Goal: Task Accomplishment & Management: Use online tool/utility

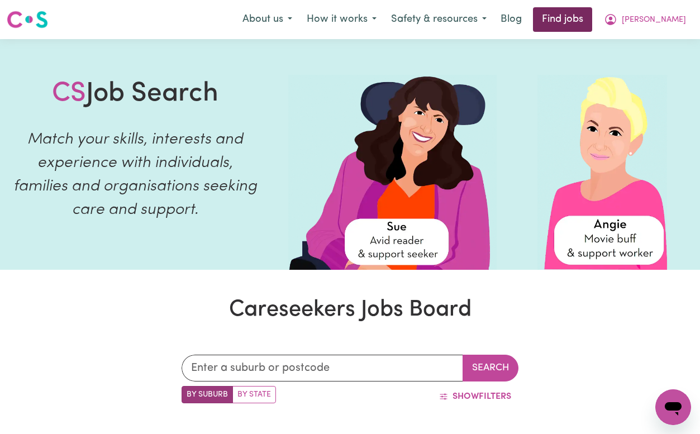
click at [591, 15] on link "Find jobs" at bounding box center [562, 19] width 59 height 25
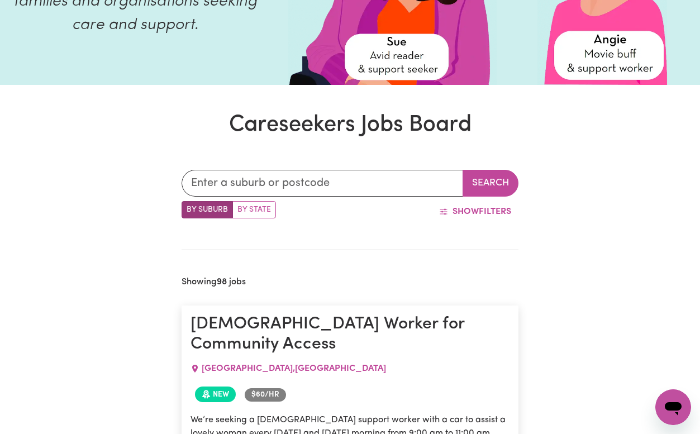
scroll to position [154, 0]
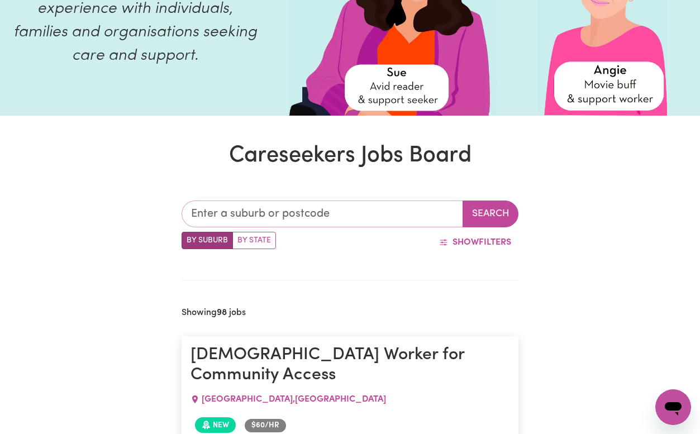
click at [255, 207] on input "text" at bounding box center [322, 213] width 281 height 27
type input "ballina"
type input "ballina, New South Wales, 2478"
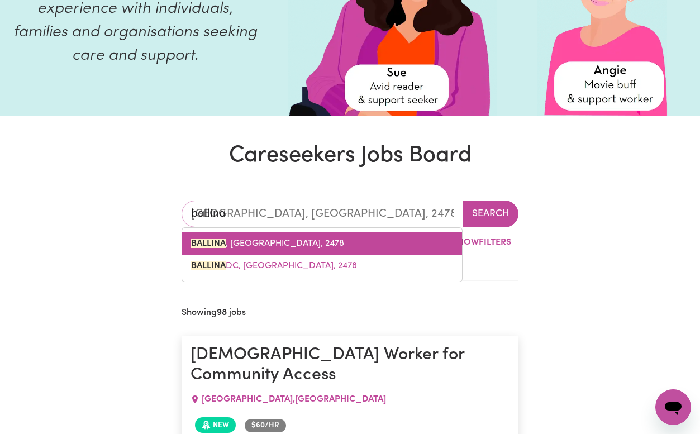
click at [297, 239] on span "BALLINA , New South Wales, 2478" at bounding box center [267, 243] width 153 height 9
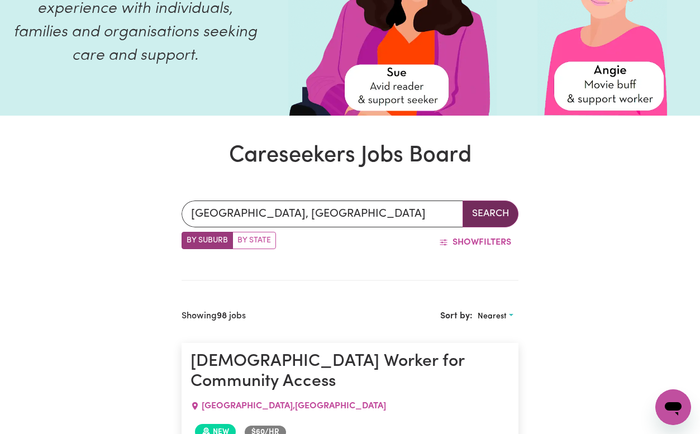
click at [471, 214] on button "Search" at bounding box center [490, 213] width 56 height 27
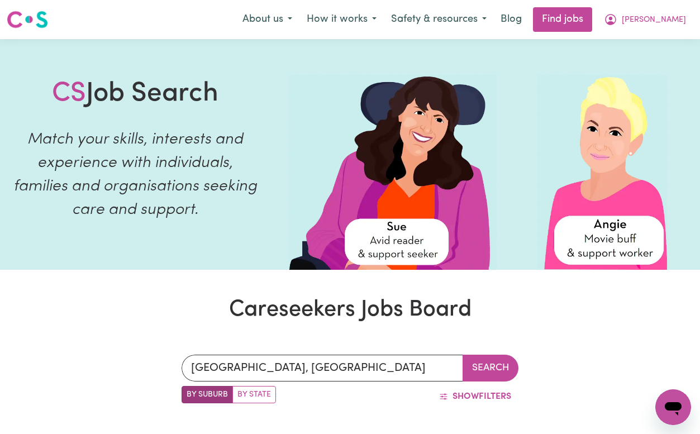
click at [257, 390] on label "By State" at bounding box center [254, 394] width 44 height 17
click at [189, 390] on input "By State" at bounding box center [185, 389] width 7 height 7
radio input "true"
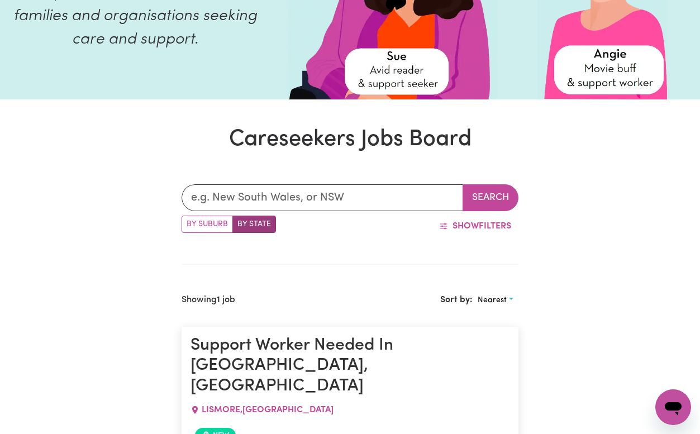
scroll to position [206, 0]
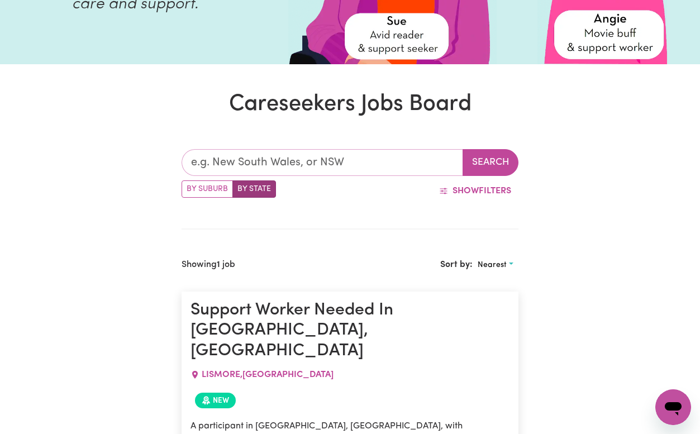
click at [302, 161] on input "text" at bounding box center [322, 162] width 281 height 27
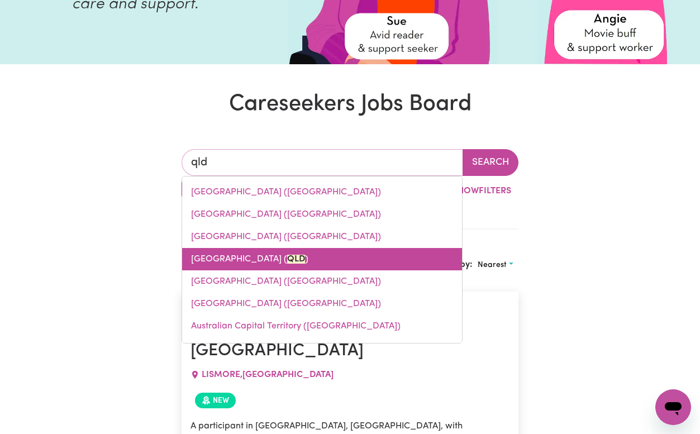
click at [301, 263] on link "Queensland ( QLD )" at bounding box center [322, 259] width 280 height 22
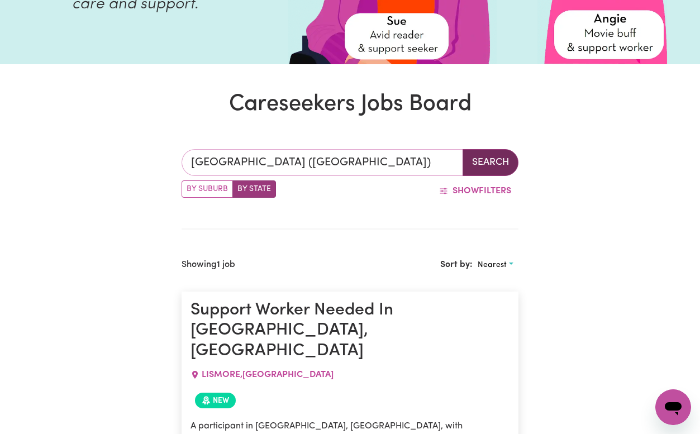
type input "Queensland (QLD)"
click at [504, 164] on button "Search" at bounding box center [490, 162] width 56 height 27
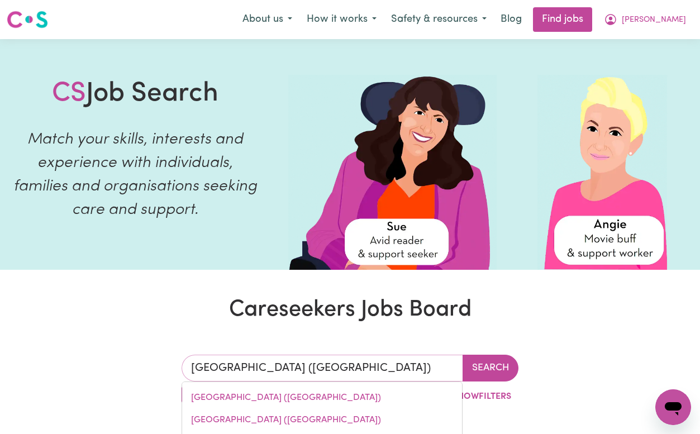
click at [315, 363] on input "Queensland (QLD)" at bounding box center [322, 368] width 281 height 27
drag, startPoint x: 314, startPoint y: 360, endPoint x: 175, endPoint y: 360, distance: 139.1
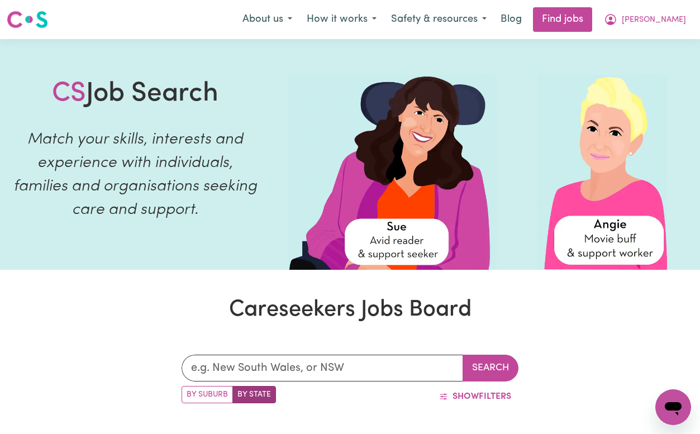
scroll to position [31, 0]
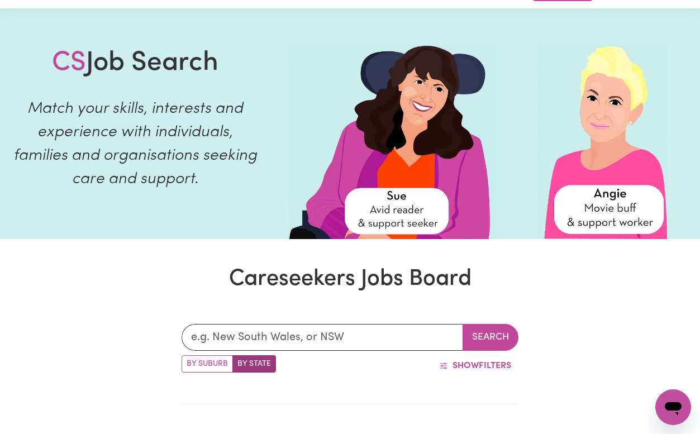
click at [215, 367] on label "By Suburb" at bounding box center [207, 363] width 51 height 17
click at [189, 362] on input "By Suburb" at bounding box center [185, 358] width 7 height 7
radio input "true"
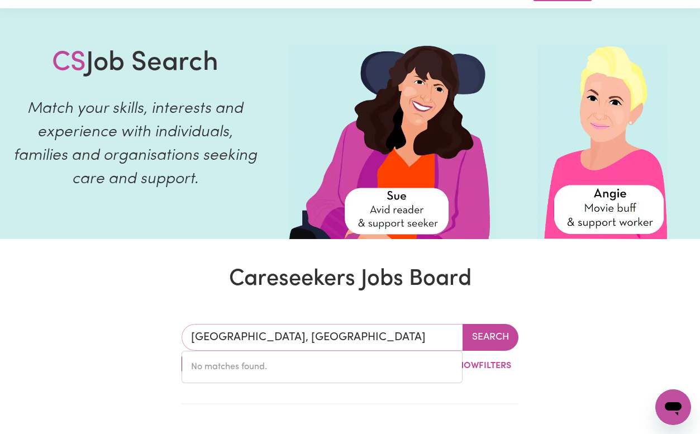
click at [303, 335] on input "BALLINA, New South Wales" at bounding box center [322, 337] width 281 height 27
drag, startPoint x: 331, startPoint y: 335, endPoint x: 115, endPoint y: 312, distance: 216.9
type input "menai"
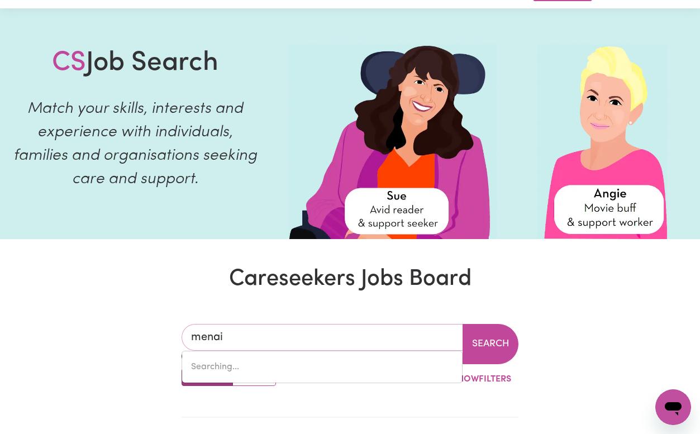
type input "menai, New South Wales, 2234"
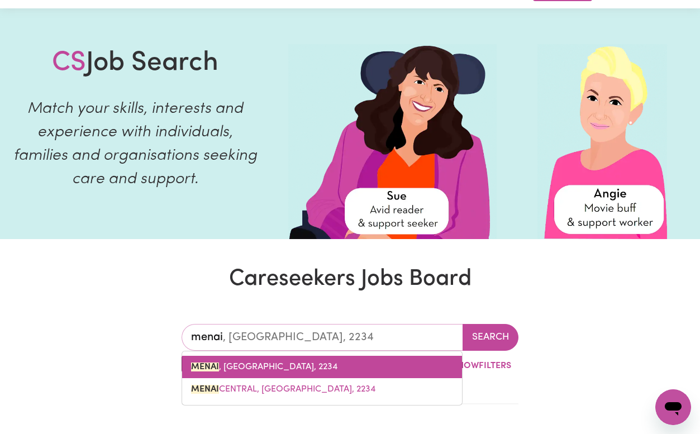
click at [237, 362] on span "MENAI , New South Wales, 2234" at bounding box center [264, 366] width 146 height 9
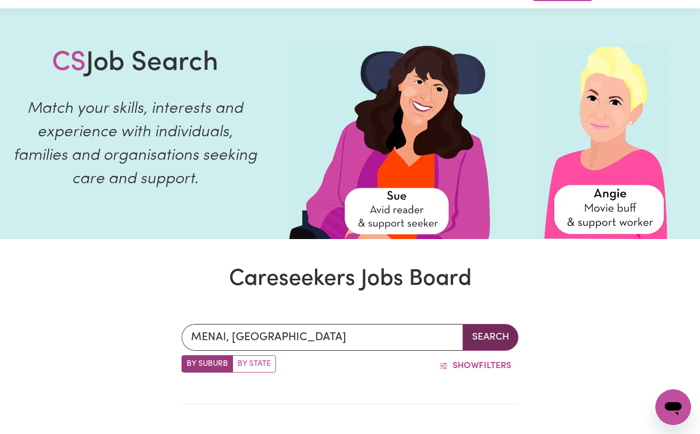
click at [508, 333] on button "Search" at bounding box center [490, 337] width 56 height 27
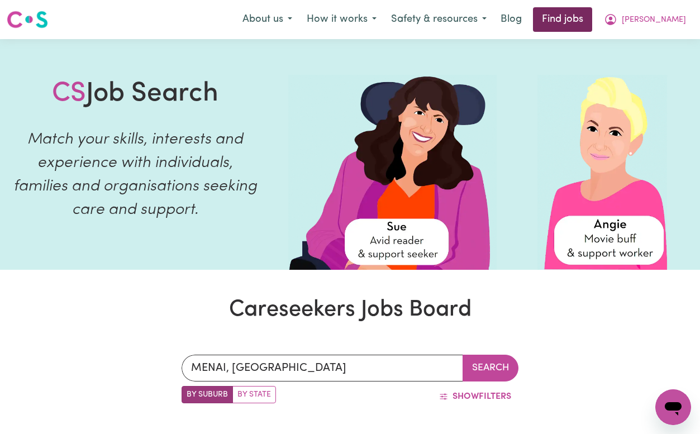
click at [592, 21] on link "Find jobs" at bounding box center [562, 19] width 59 height 25
click at [584, 16] on link "Find jobs" at bounding box center [562, 19] width 59 height 25
